Goal: Transaction & Acquisition: Purchase product/service

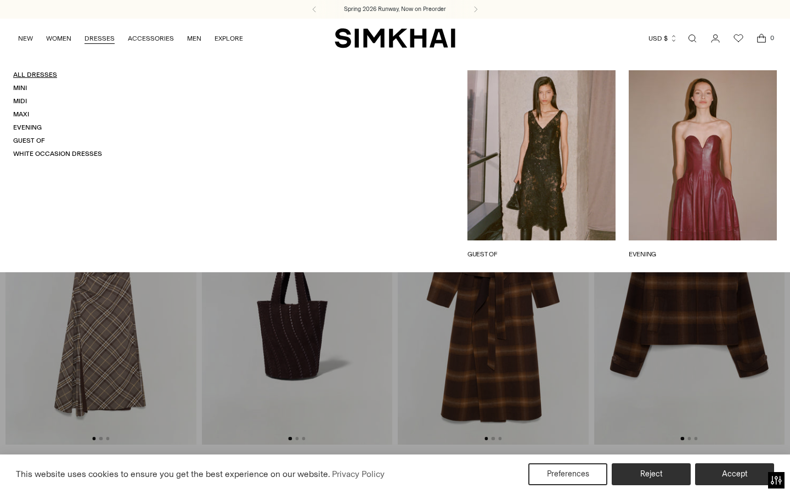
click at [37, 76] on link "All Dresses" at bounding box center [35, 75] width 44 height 8
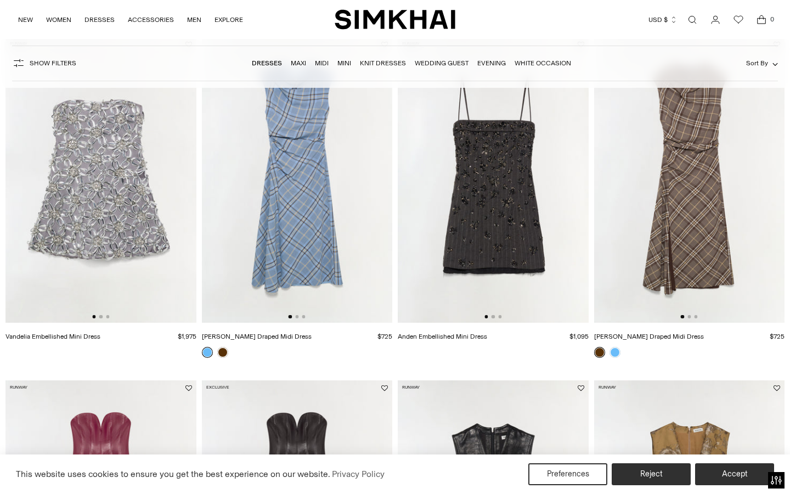
click at [368, 62] on link "Knit Dresses" at bounding box center [383, 63] width 46 height 8
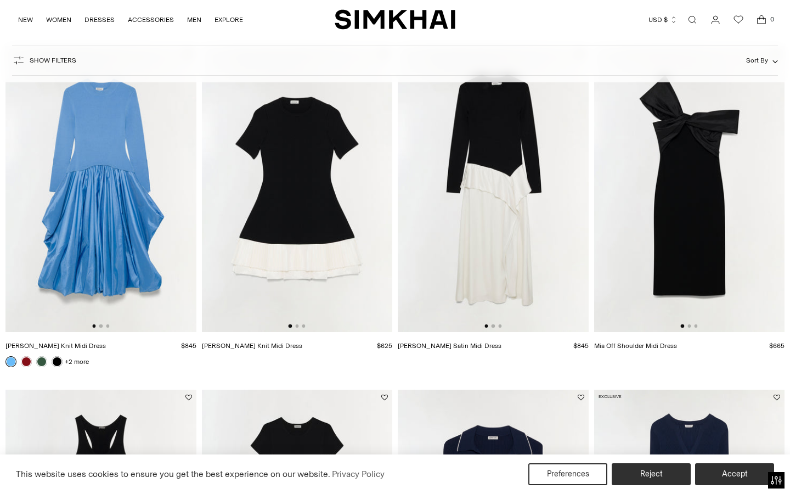
scroll to position [24, 0]
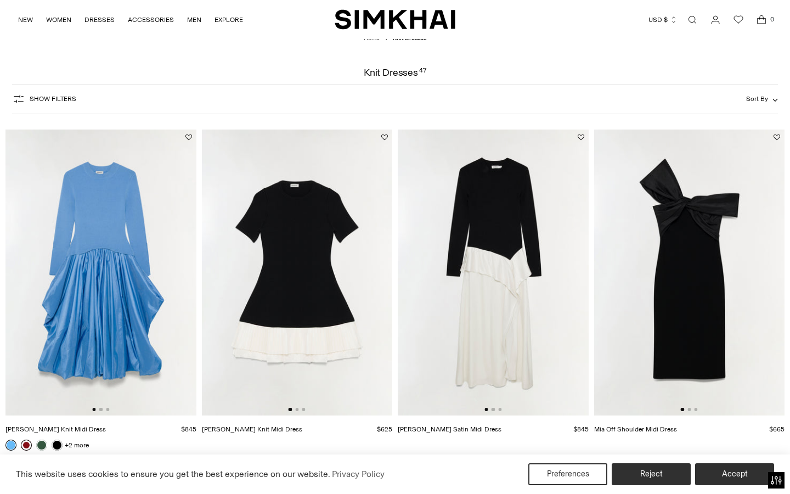
click at [25, 442] on link at bounding box center [26, 445] width 11 height 11
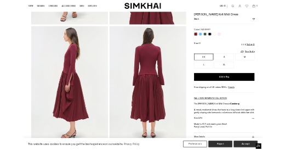
scroll to position [296, 0]
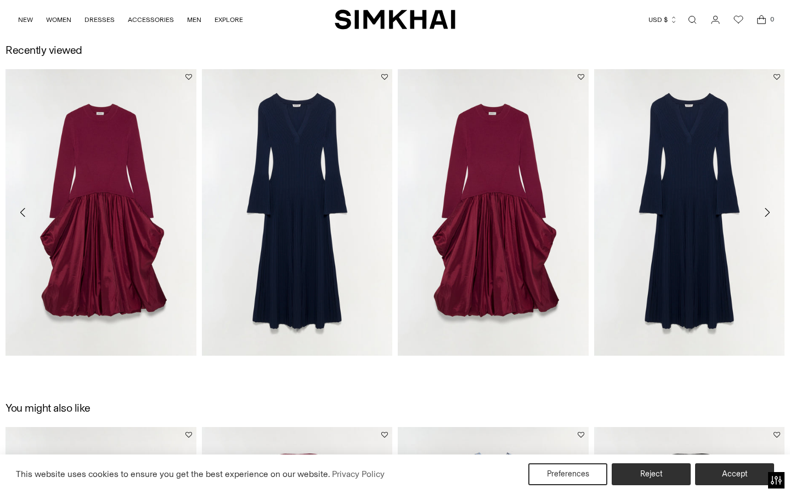
scroll to position [1227, 0]
